Goal: Transaction & Acquisition: Download file/media

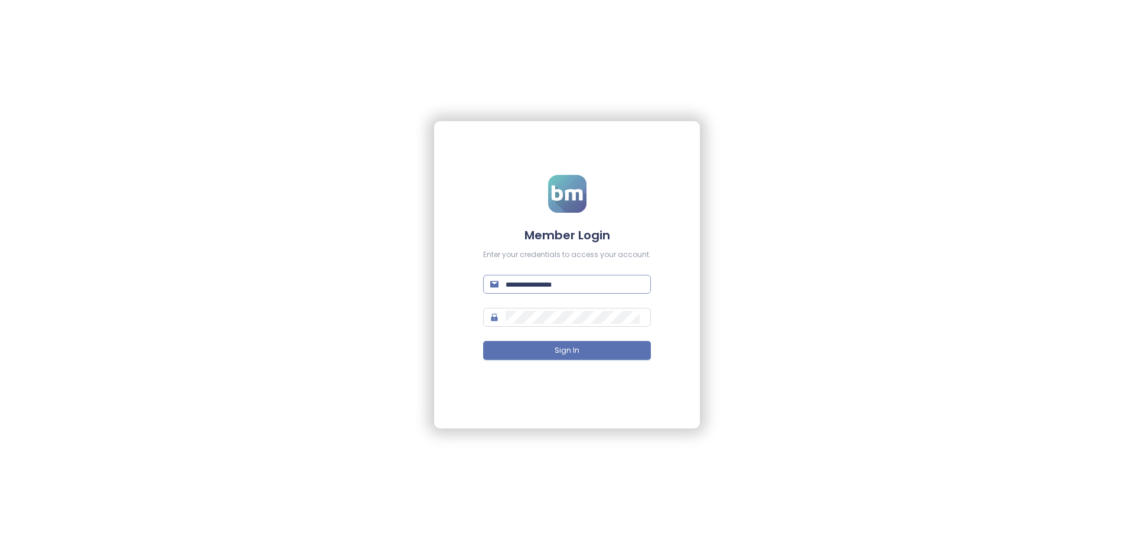
click at [512, 283] on input "text" at bounding box center [575, 284] width 138 height 13
type input "**********"
click at [555, 348] on span "Sign In" at bounding box center [567, 350] width 25 height 11
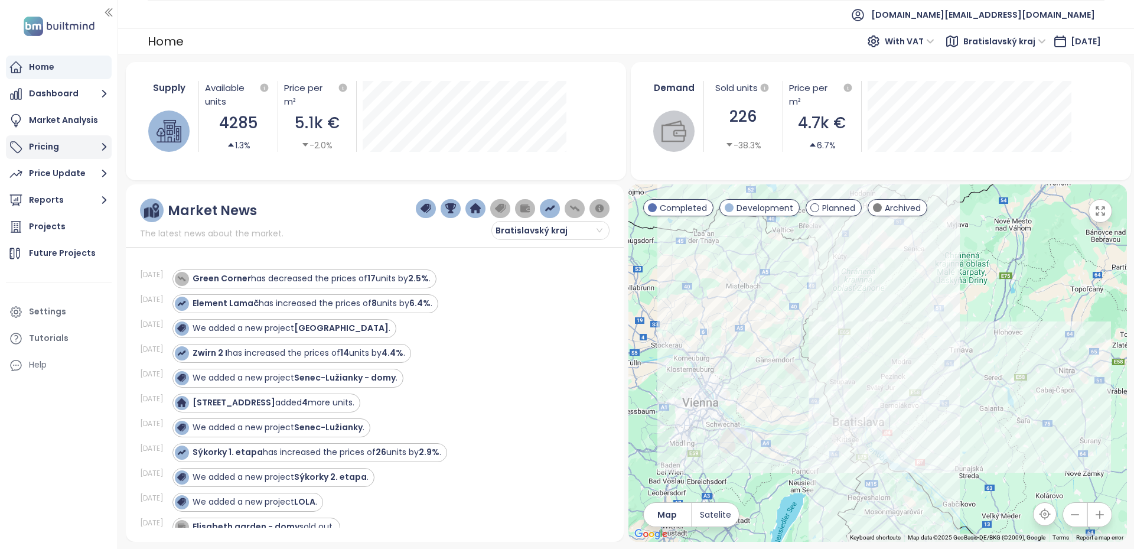
click at [42, 151] on button "Pricing" at bounding box center [59, 147] width 106 height 24
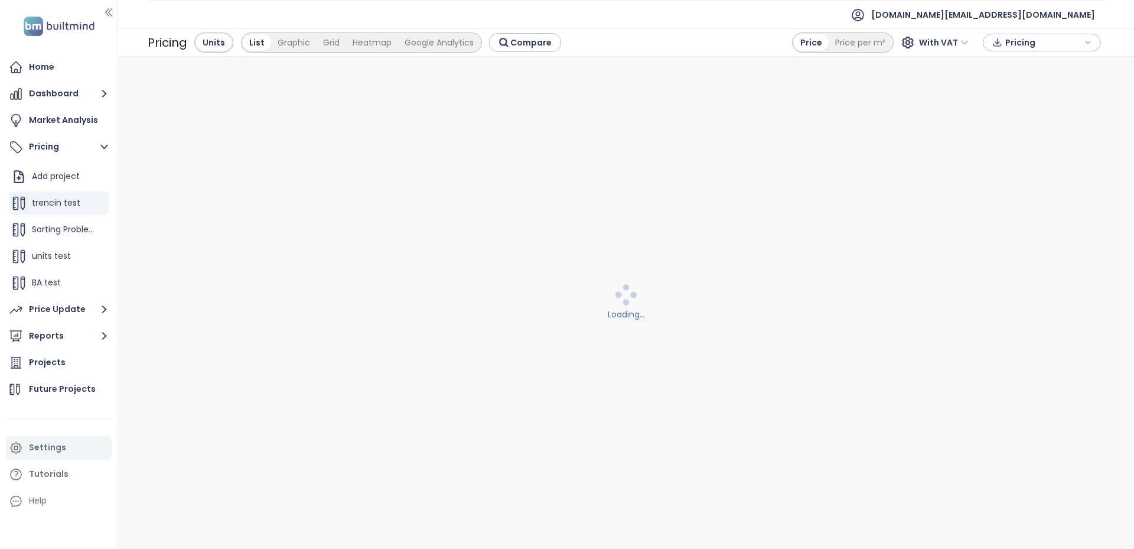
click at [60, 444] on div "Settings" at bounding box center [47, 447] width 37 height 15
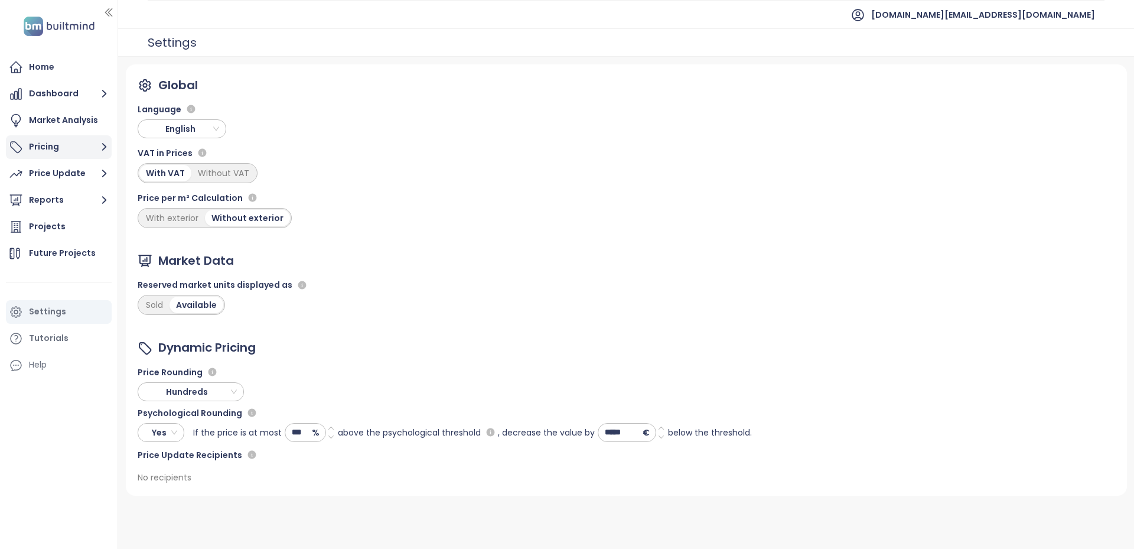
click at [61, 153] on button "Pricing" at bounding box center [59, 147] width 106 height 24
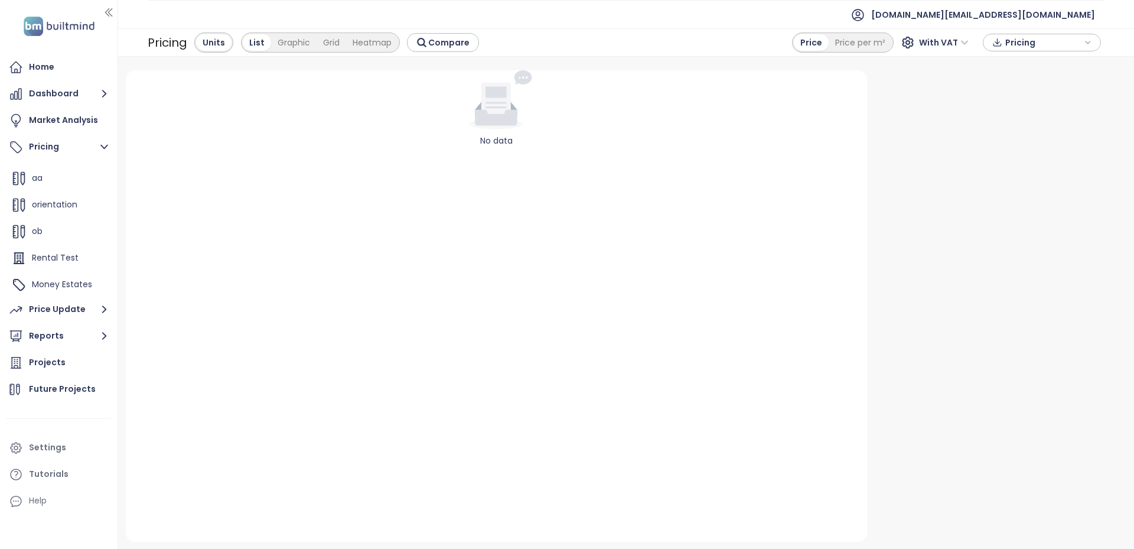
scroll to position [479, 0]
click at [54, 255] on span "Money Estates" at bounding box center [62, 256] width 60 height 12
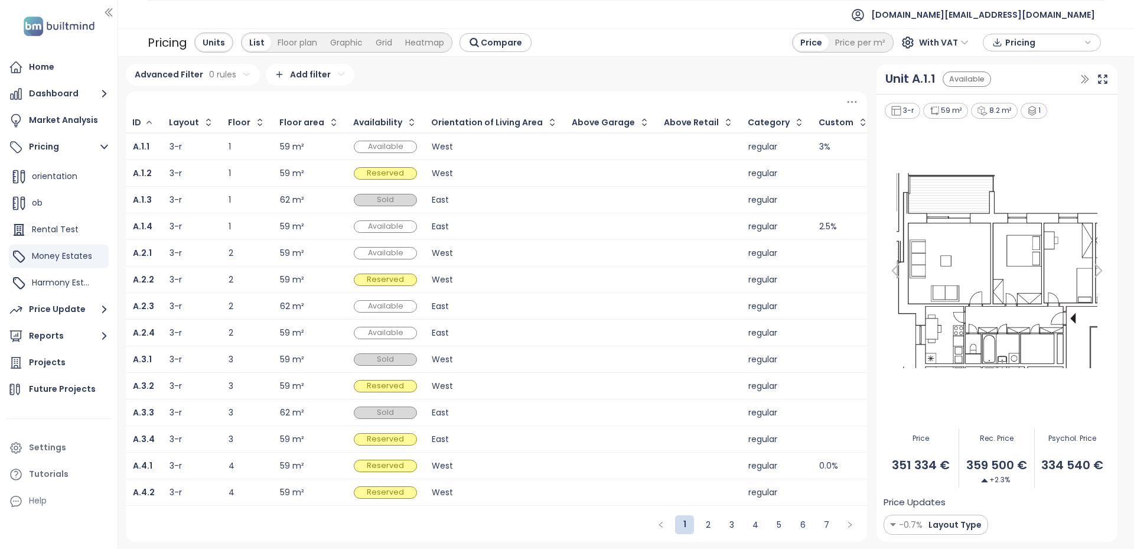
click at [395, 90] on div "Advanced Filter 0 rules Add filter ID Layout Floor Floor area Availability Orie…" at bounding box center [496, 302] width 741 height 477
drag, startPoint x: 991, startPoint y: 464, endPoint x: 1111, endPoint y: 468, distance: 120.0
click at [1111, 468] on div "3-r 59 m² 8.2 m² 1 Price 351 334 € Rec. Price 359 500 € +2.3% Psychol. Price 33…" at bounding box center [997, 319] width 241 height 448
drag, startPoint x: 971, startPoint y: 464, endPoint x: 1028, endPoint y: 469, distance: 57.0
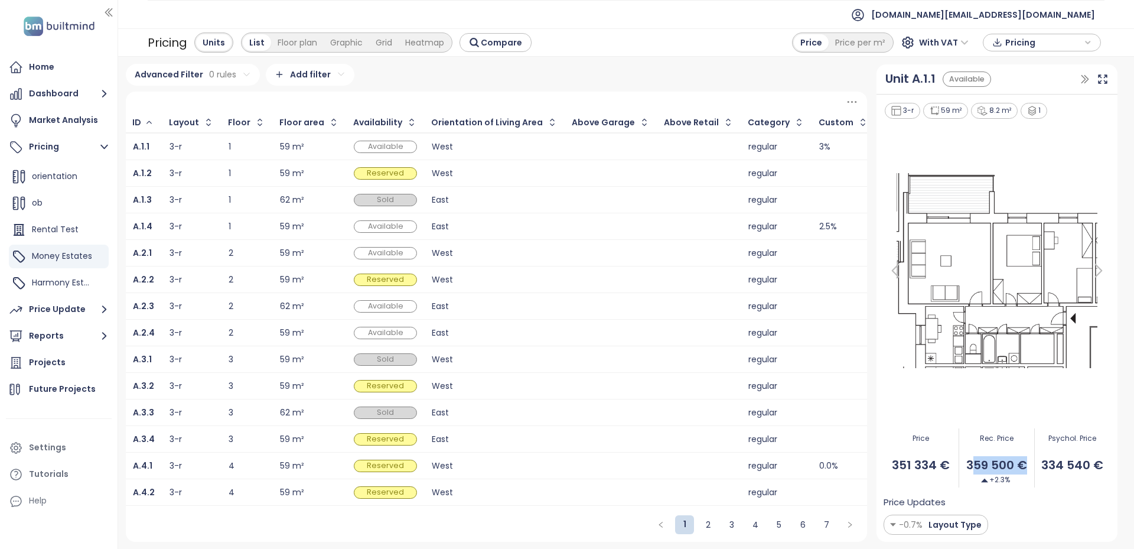
click at [1028, 469] on span "359 500 €" at bounding box center [996, 465] width 75 height 18
click at [48, 442] on div "Settings" at bounding box center [47, 447] width 37 height 15
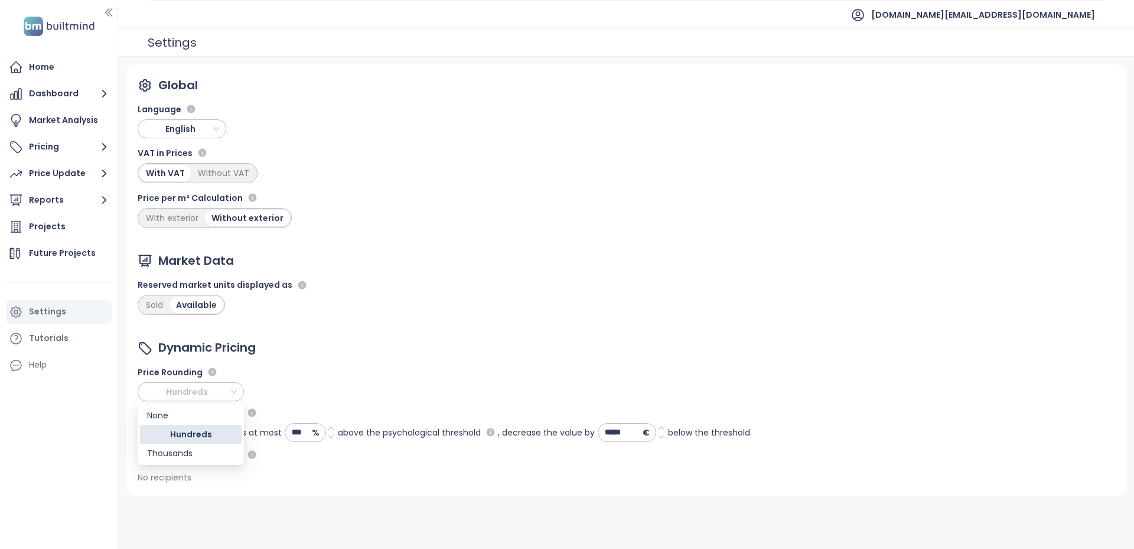
click at [188, 391] on span "Hundreds" at bounding box center [189, 392] width 95 height 18
click at [180, 418] on div "None" at bounding box center [190, 415] width 87 height 13
click at [167, 383] on span "Hundreds" at bounding box center [189, 392] width 95 height 18
click at [197, 421] on div "None" at bounding box center [190, 415] width 87 height 13
click at [50, 149] on button "Pricing" at bounding box center [59, 147] width 106 height 24
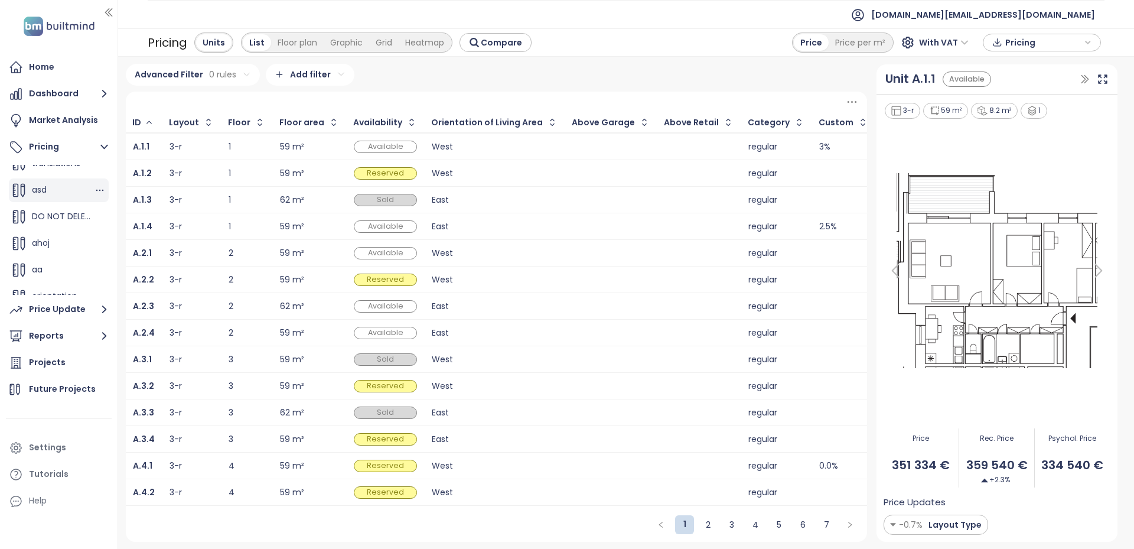
scroll to position [414, 0]
click at [37, 446] on div "Settings" at bounding box center [47, 447] width 37 height 15
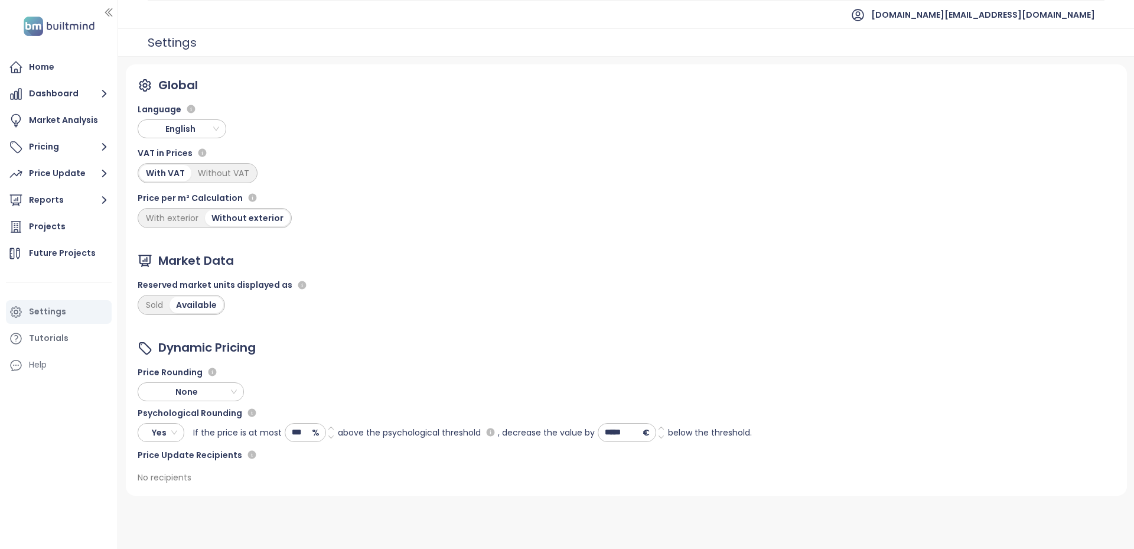
click at [180, 388] on span "None" at bounding box center [189, 392] width 95 height 18
click at [166, 438] on div "Hundreds" at bounding box center [190, 434] width 87 height 13
click at [40, 151] on button "Pricing" at bounding box center [59, 147] width 106 height 24
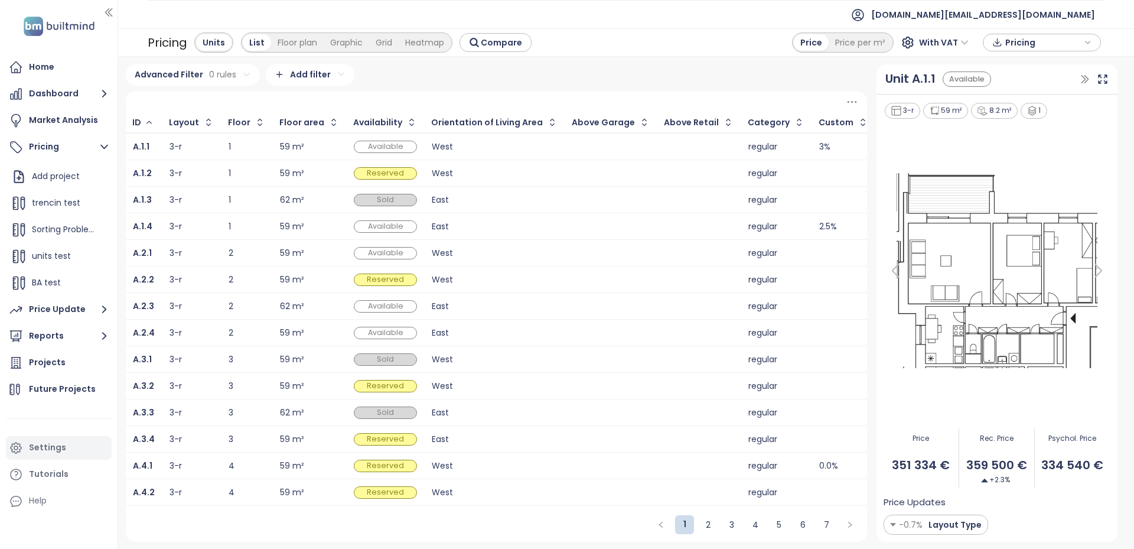
click at [62, 443] on div "Settings" at bounding box center [47, 447] width 37 height 15
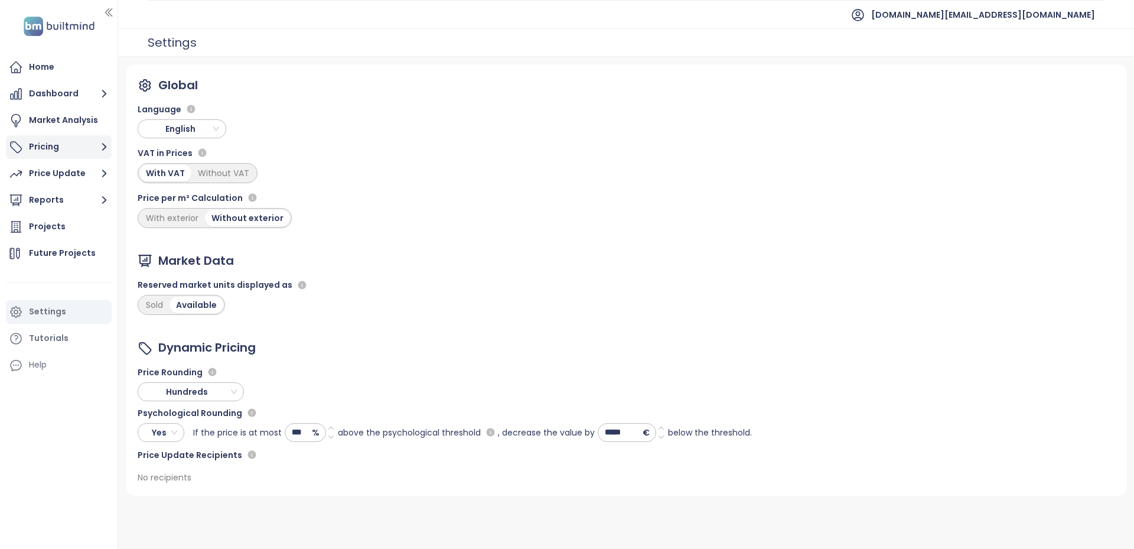
click at [47, 136] on button "Pricing" at bounding box center [59, 147] width 106 height 24
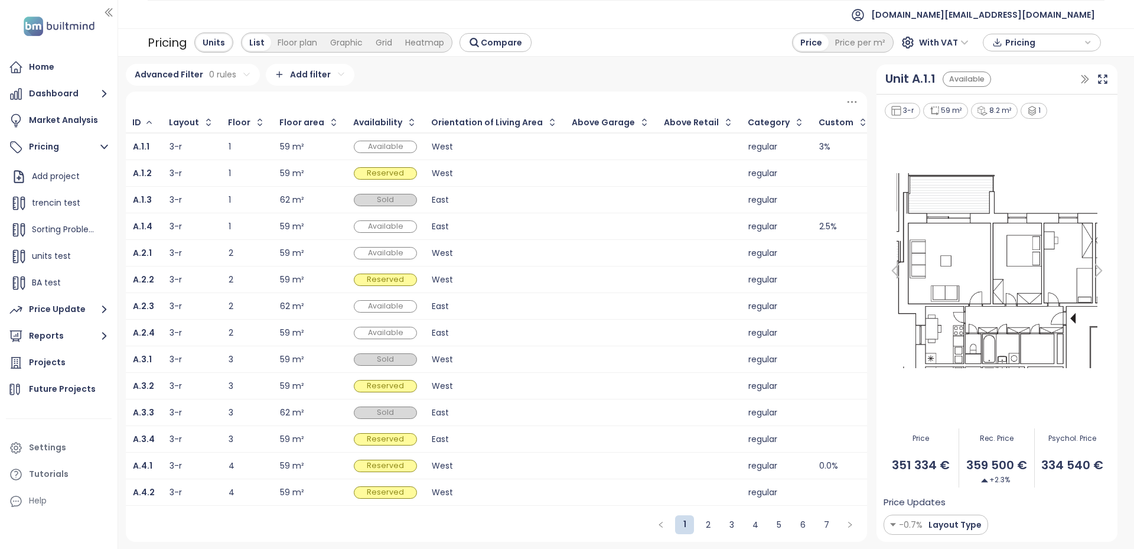
click at [229, 180] on div "1" at bounding box center [247, 173] width 37 height 14
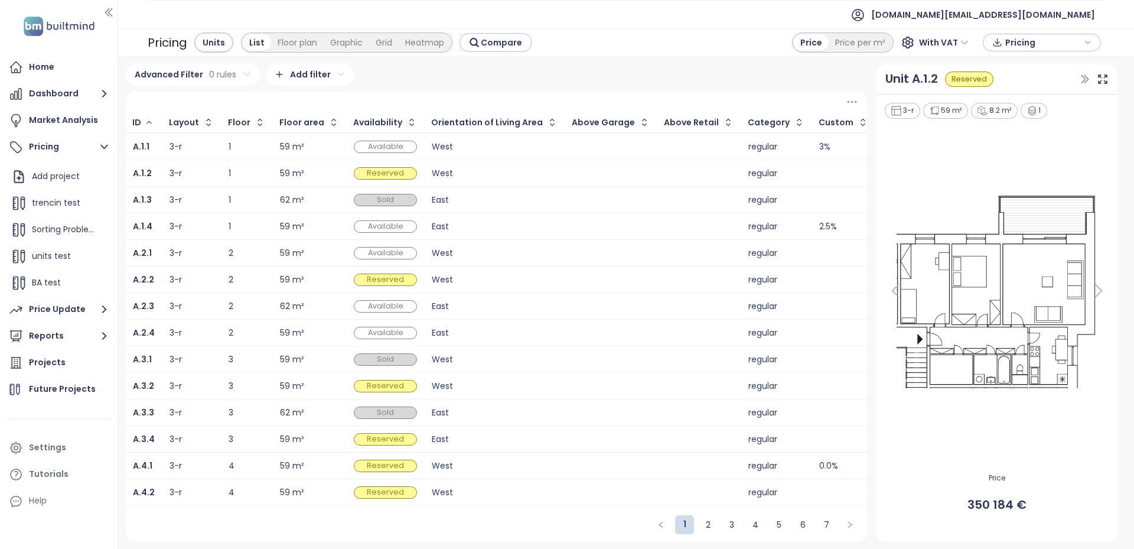
click at [250, 148] on div "1" at bounding box center [247, 147] width 37 height 8
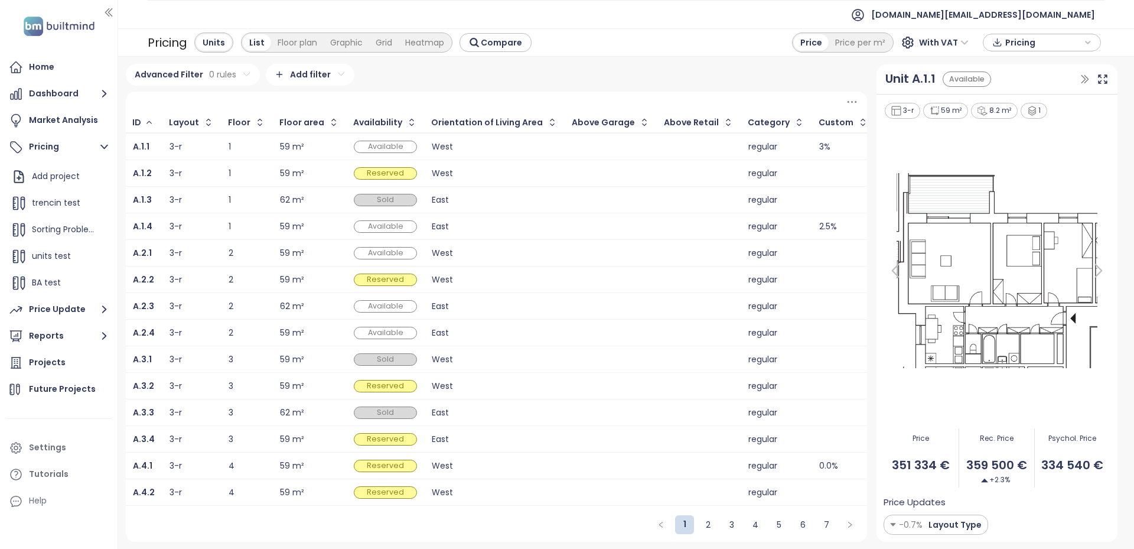
click at [254, 173] on div "1" at bounding box center [247, 174] width 37 height 8
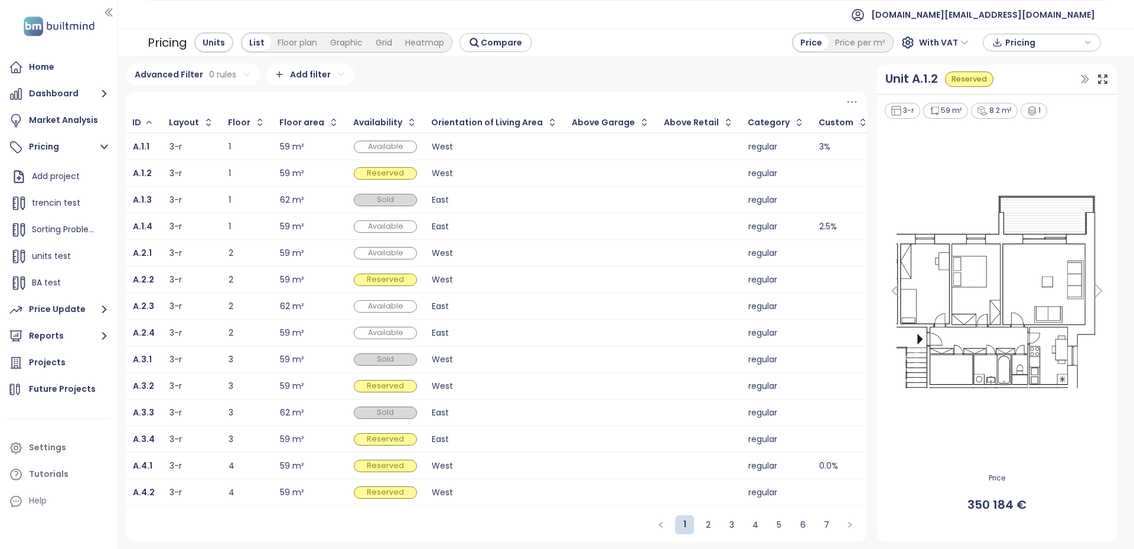
click at [255, 197] on div "1" at bounding box center [247, 200] width 37 height 8
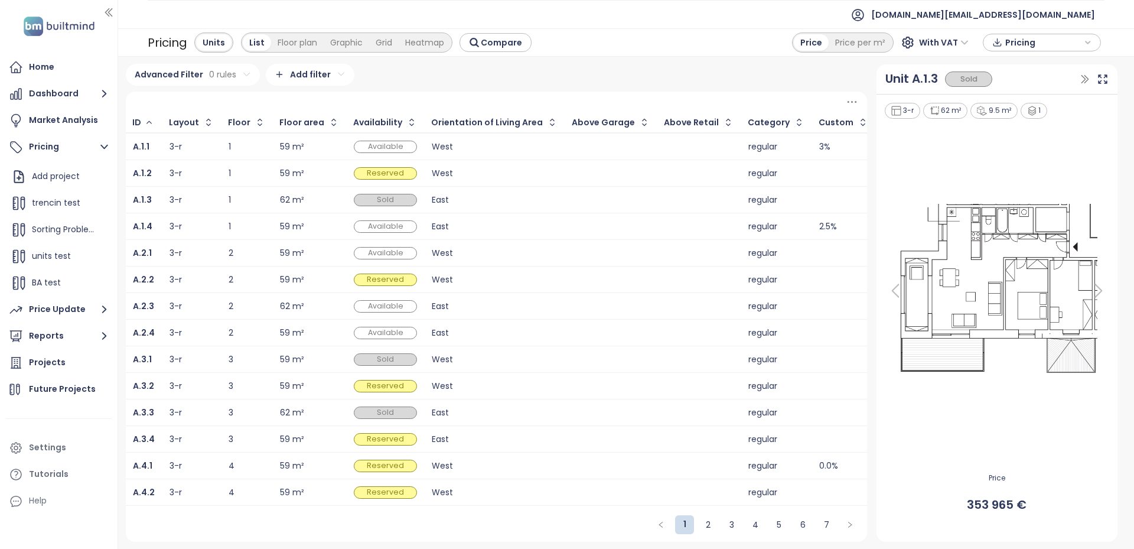
click at [257, 216] on td "1" at bounding box center [247, 226] width 51 height 27
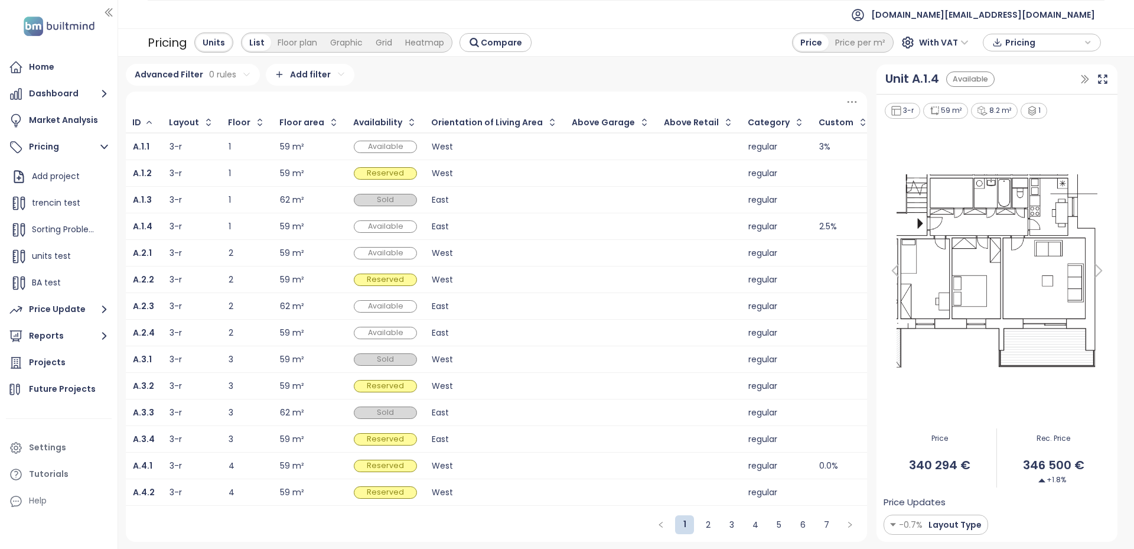
click at [235, 359] on div "3" at bounding box center [247, 360] width 37 height 8
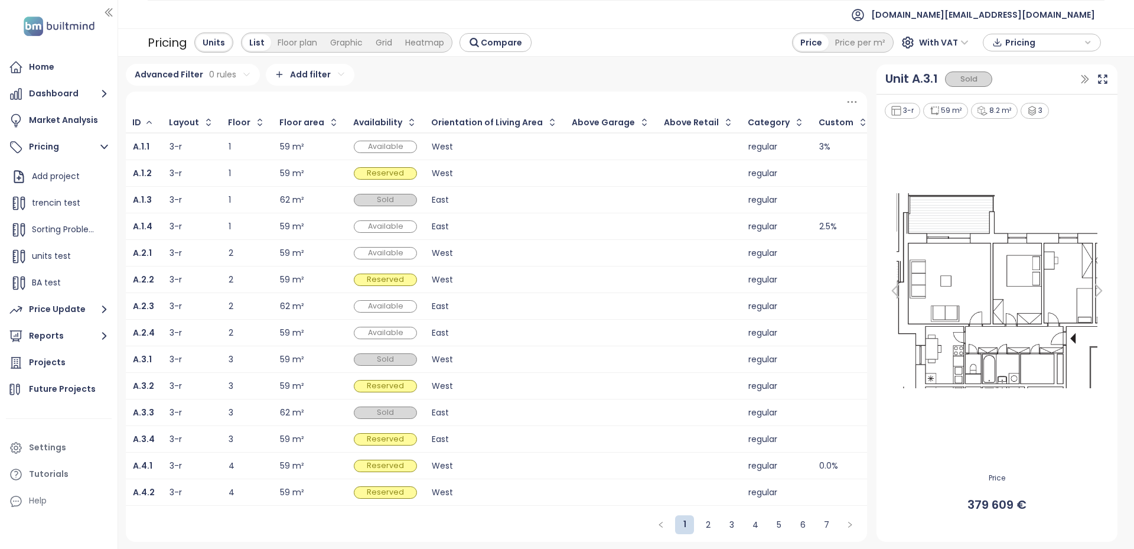
click at [246, 330] on div "2" at bounding box center [247, 333] width 37 height 8
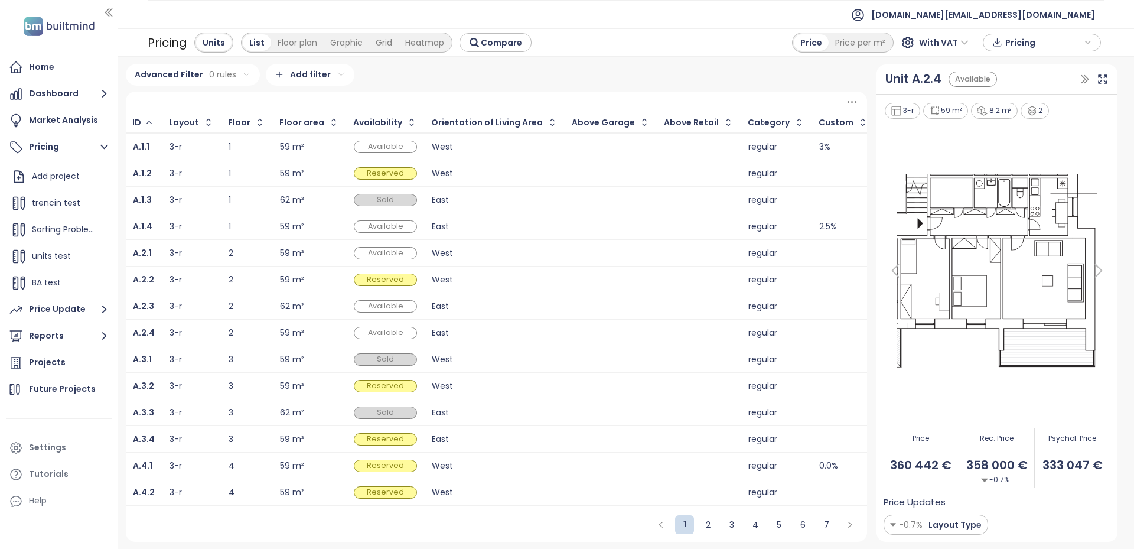
click at [1016, 43] on span "Pricing" at bounding box center [1044, 43] width 76 height 18
click at [1029, 99] on span "Download" at bounding box center [1029, 101] width 45 height 13
click at [143, 147] on b "A.1.1" at bounding box center [141, 147] width 17 height 12
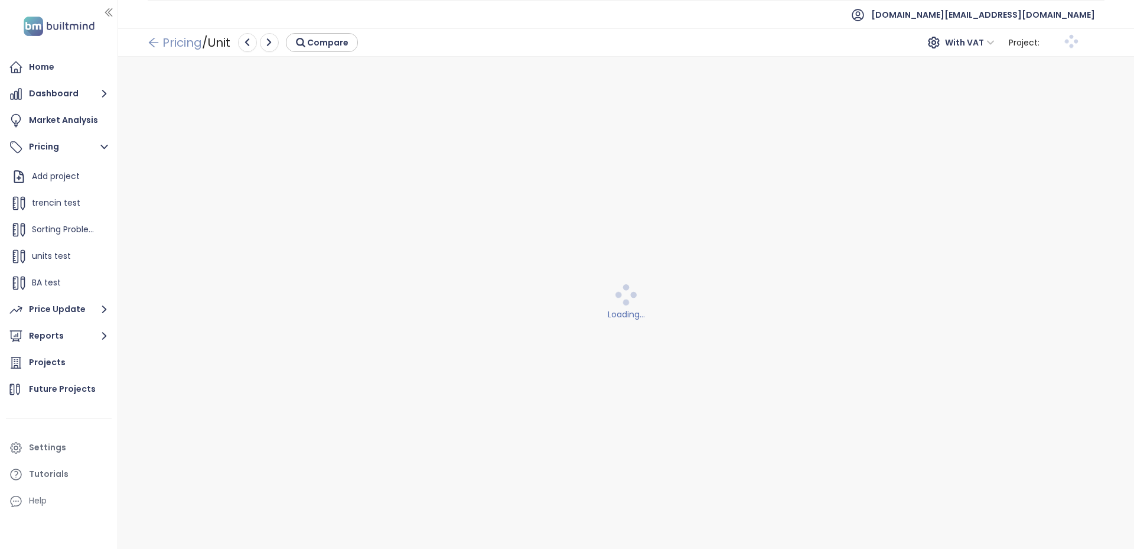
click at [179, 47] on link "Pricing" at bounding box center [175, 42] width 54 height 21
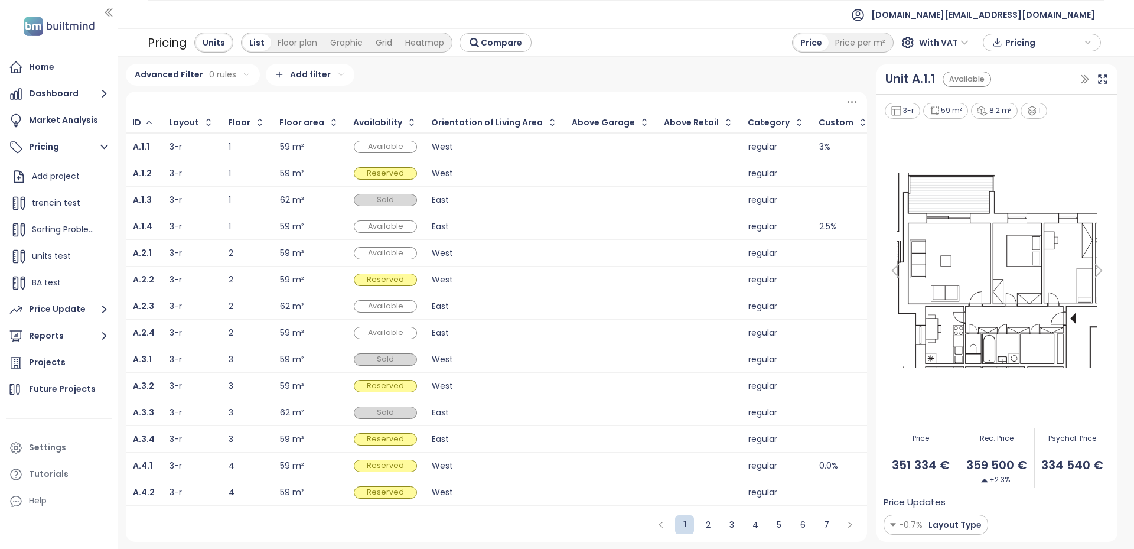
click at [577, 152] on div at bounding box center [611, 146] width 77 height 14
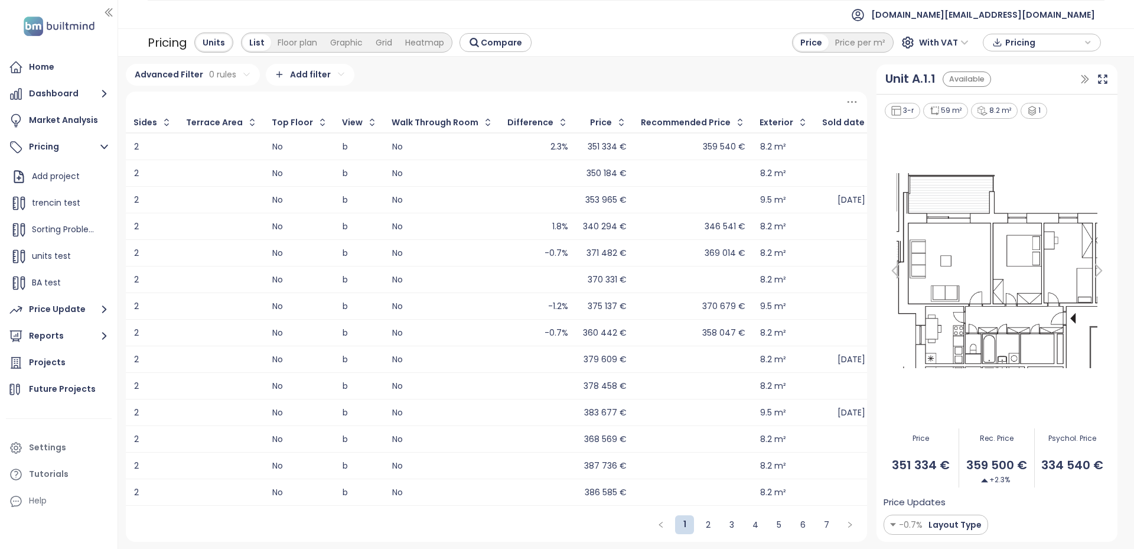
scroll to position [0, 2059]
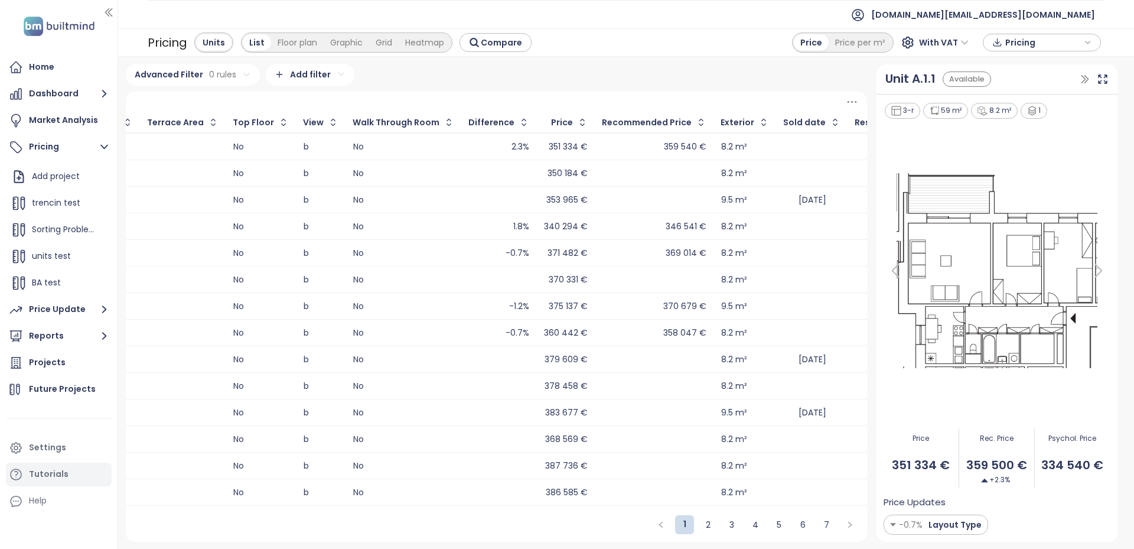
click at [35, 463] on div "Tutorials" at bounding box center [59, 475] width 106 height 24
